Goal: Information Seeking & Learning: Learn about a topic

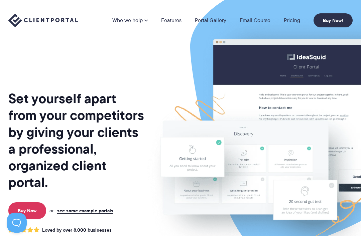
click at [139, 20] on link "Who we help" at bounding box center [129, 20] width 35 height 5
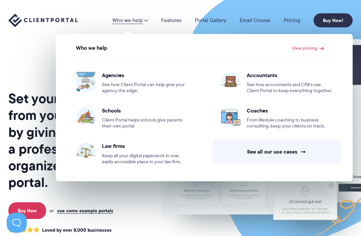
click at [303, 198] on img at bounding box center [290, 136] width 307 height 263
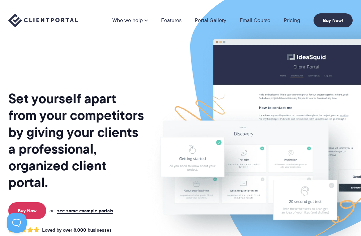
click at [217, 23] on link "Portal Gallery" at bounding box center [210, 20] width 31 height 5
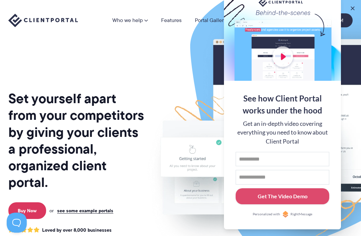
click at [353, 7] on button at bounding box center [352, 8] width 7 height 7
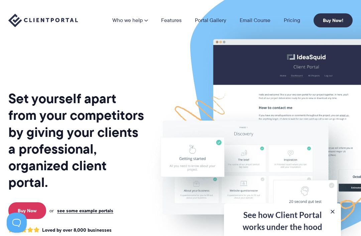
click at [290, 22] on link "Pricing" at bounding box center [292, 20] width 16 height 5
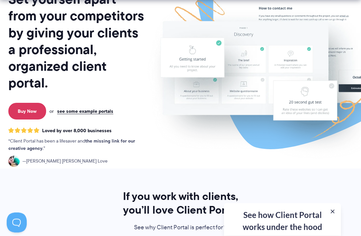
scroll to position [114, 0]
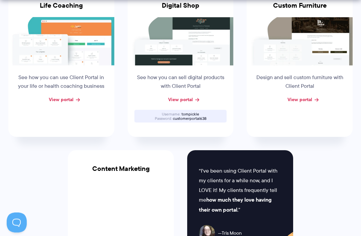
scroll to position [530, 0]
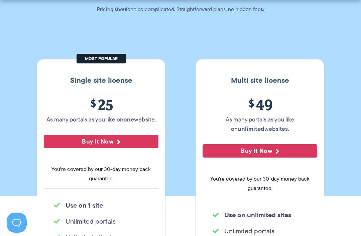
scroll to position [61, 0]
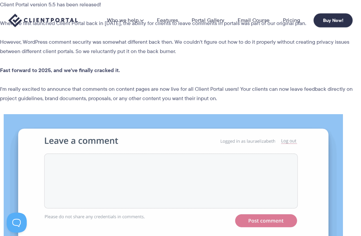
click at [16, 19] on img at bounding box center [43, 21] width 70 height 14
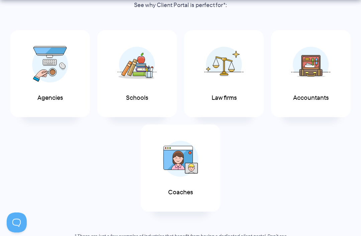
scroll to position [322, 0]
click at [240, 67] on img at bounding box center [223, 64] width 39 height 36
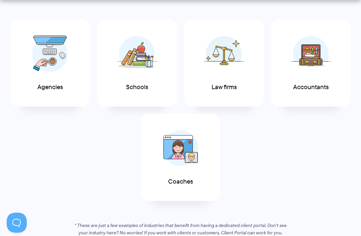
click at [37, 67] on img at bounding box center [50, 53] width 36 height 37
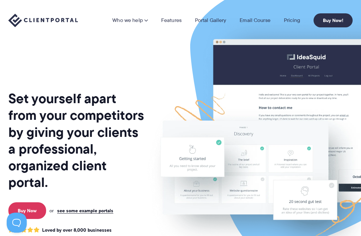
click at [133, 23] on link "Who we help" at bounding box center [129, 20] width 35 height 5
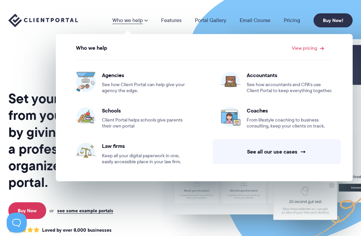
click at [83, 84] on img at bounding box center [86, 82] width 20 height 20
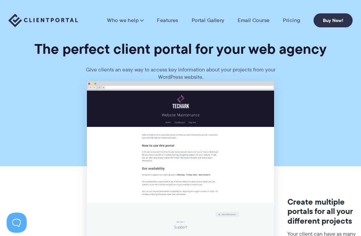
click at [203, 22] on link "Portal Gallery" at bounding box center [207, 20] width 33 height 7
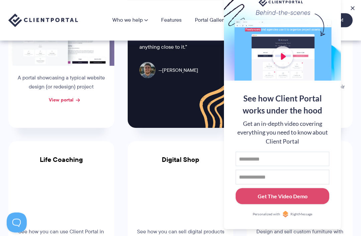
scroll to position [297, 0]
